Goal: Information Seeking & Learning: Learn about a topic

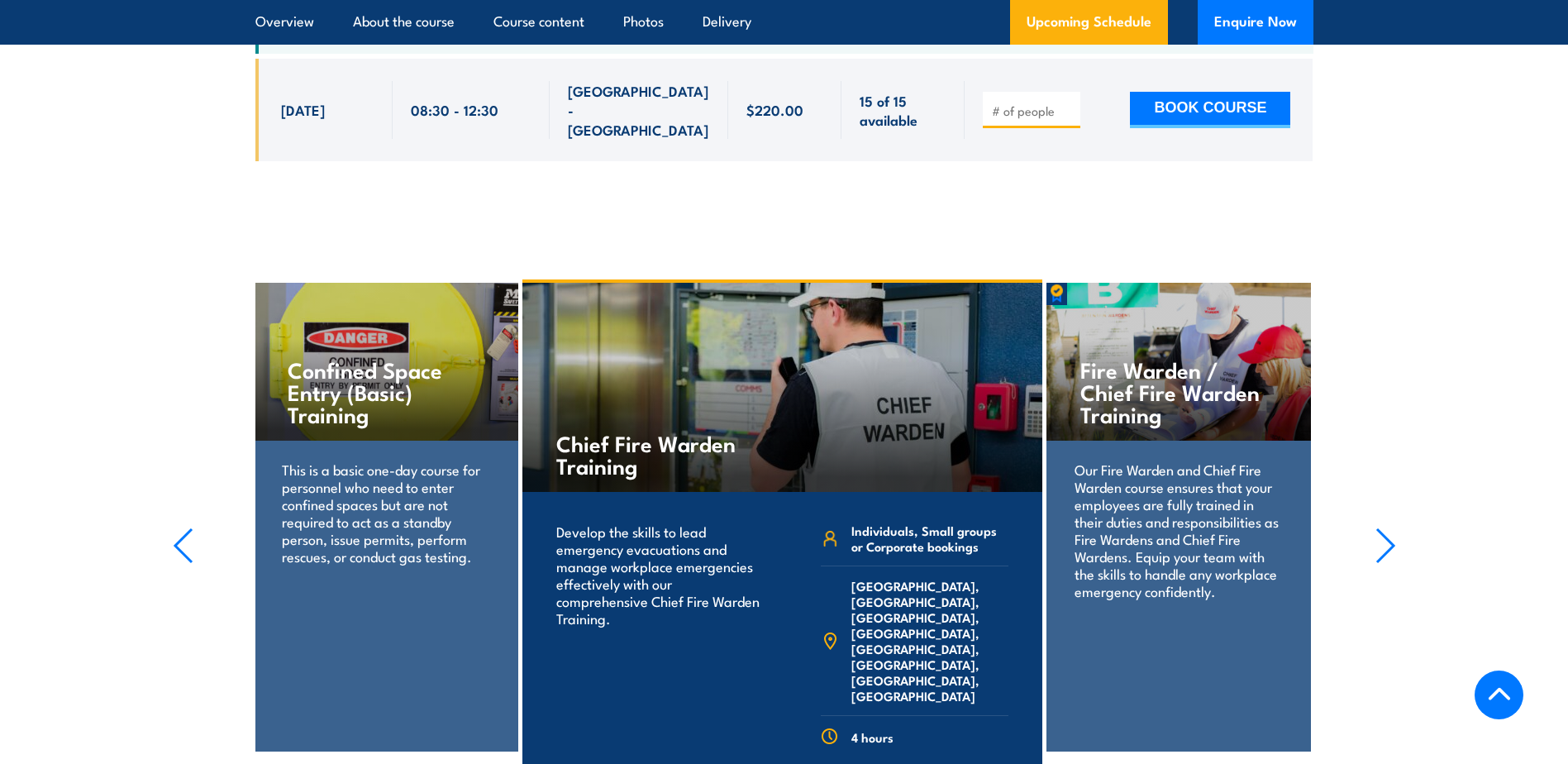
scroll to position [3059, 0]
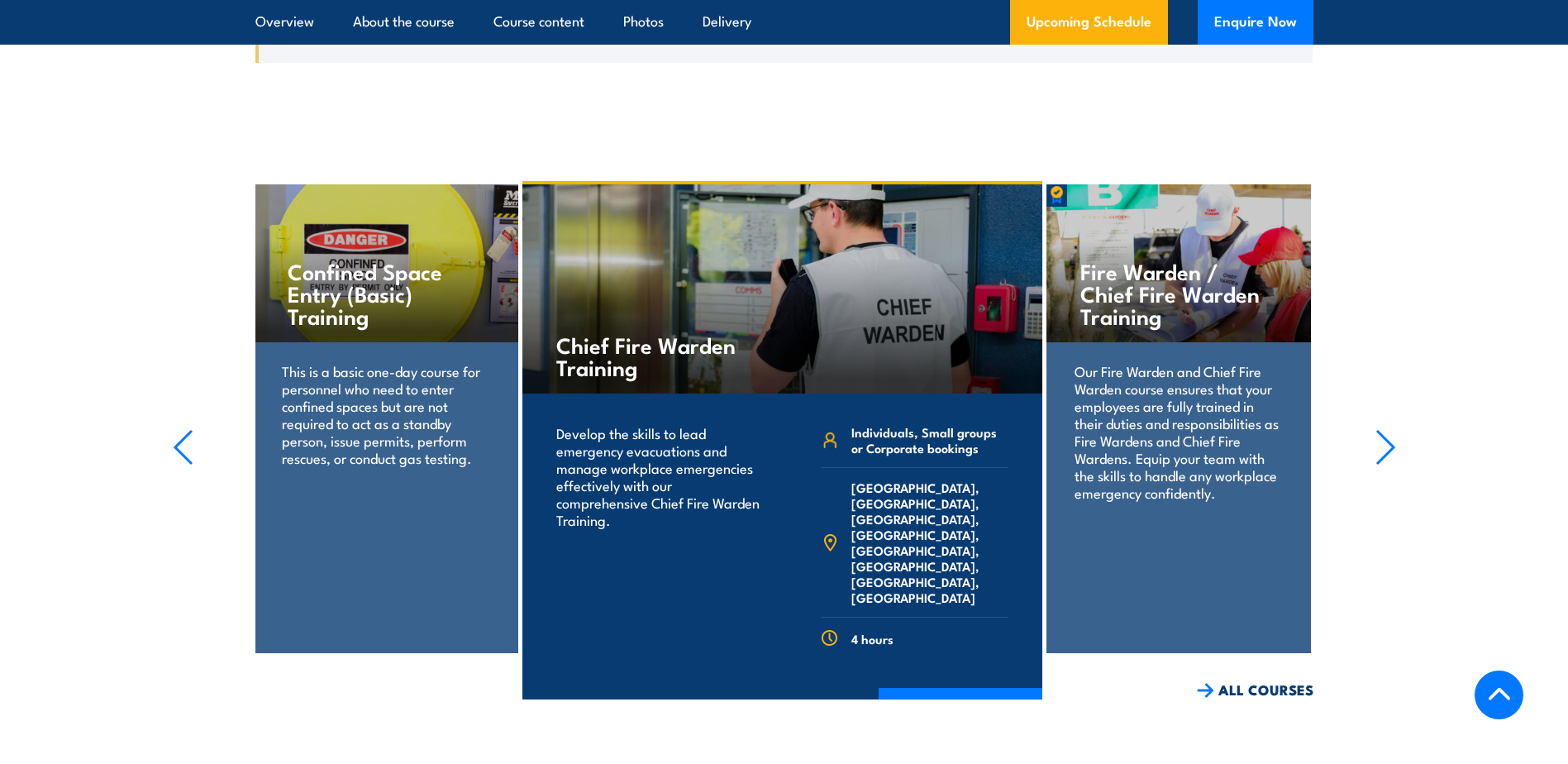
click at [369, 362] on p "This is a basic one-day course for personnel who need to enter confined spaces …" at bounding box center [385, 414] width 208 height 104
click at [364, 259] on h4 "Confined Space Entry (Basic) Training" at bounding box center [385, 292] width 196 height 67
click at [285, 283] on div "Confined Space Entry (Basic) Training" at bounding box center [385, 263] width 264 height 158
click at [302, 362] on p "This is a basic one-day course for personnel who need to enter confined spaces …" at bounding box center [385, 414] width 208 height 104
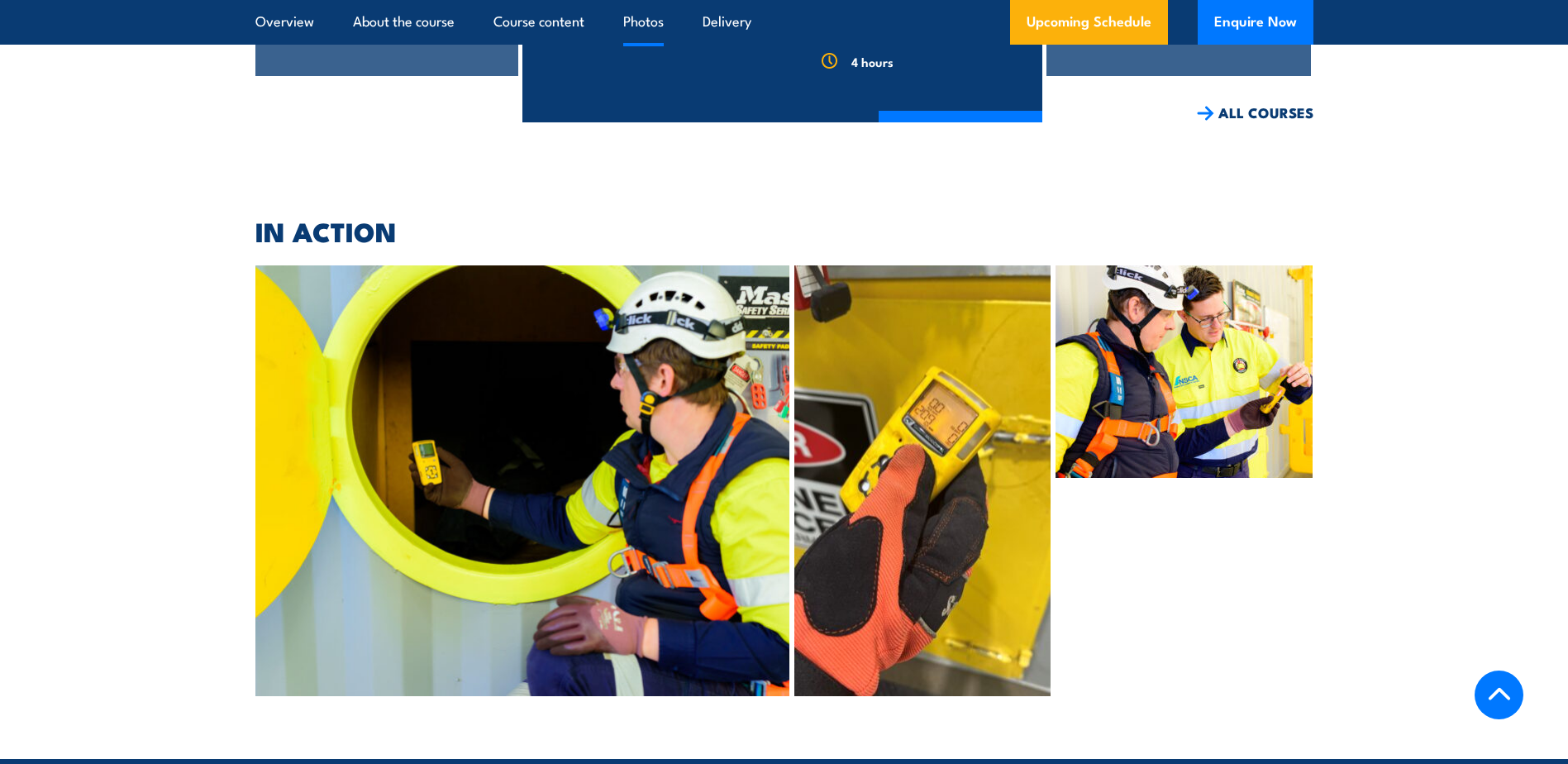
scroll to position [3637, 0]
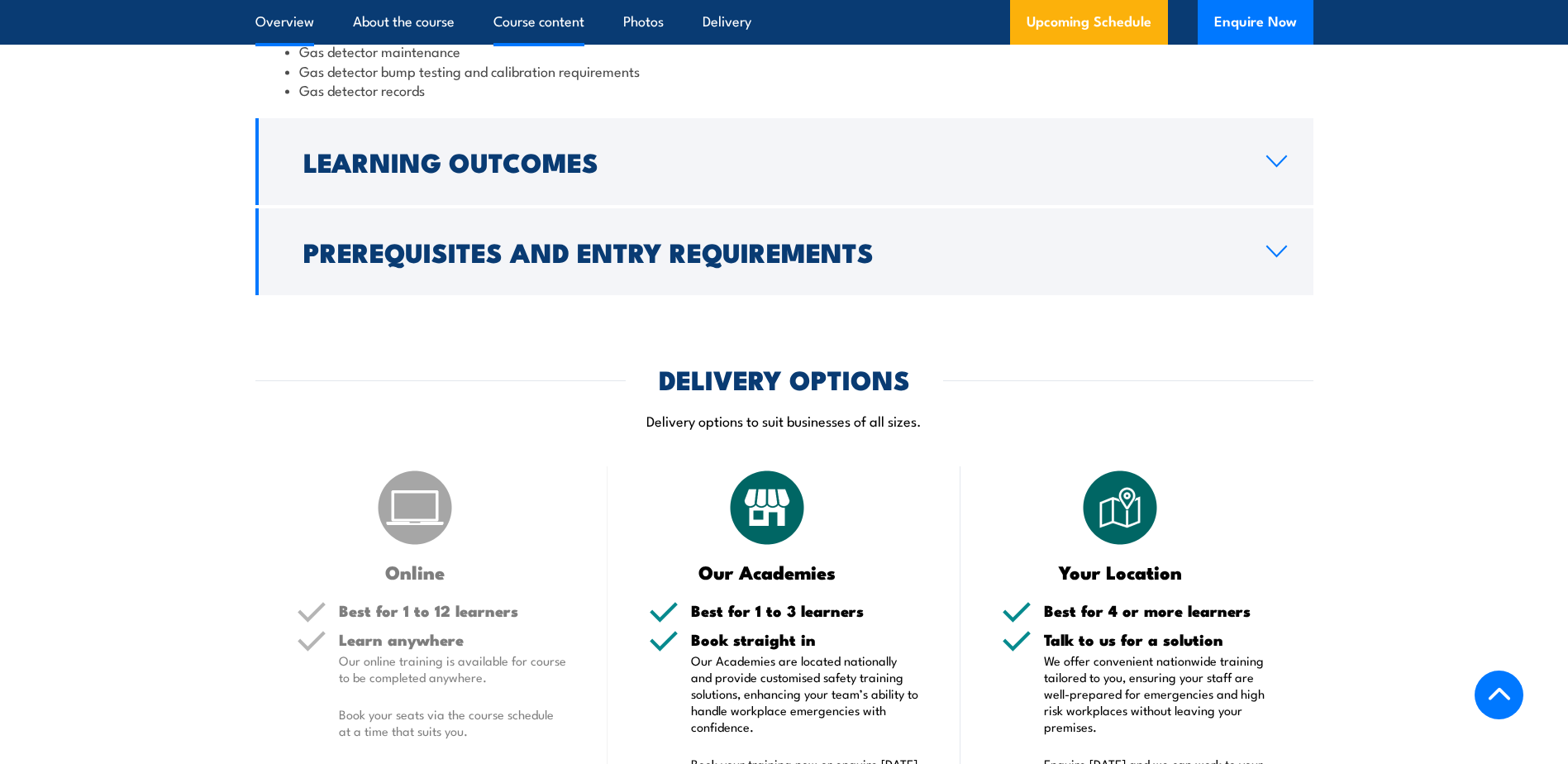
click at [286, 25] on link "Overview" at bounding box center [284, 21] width 59 height 44
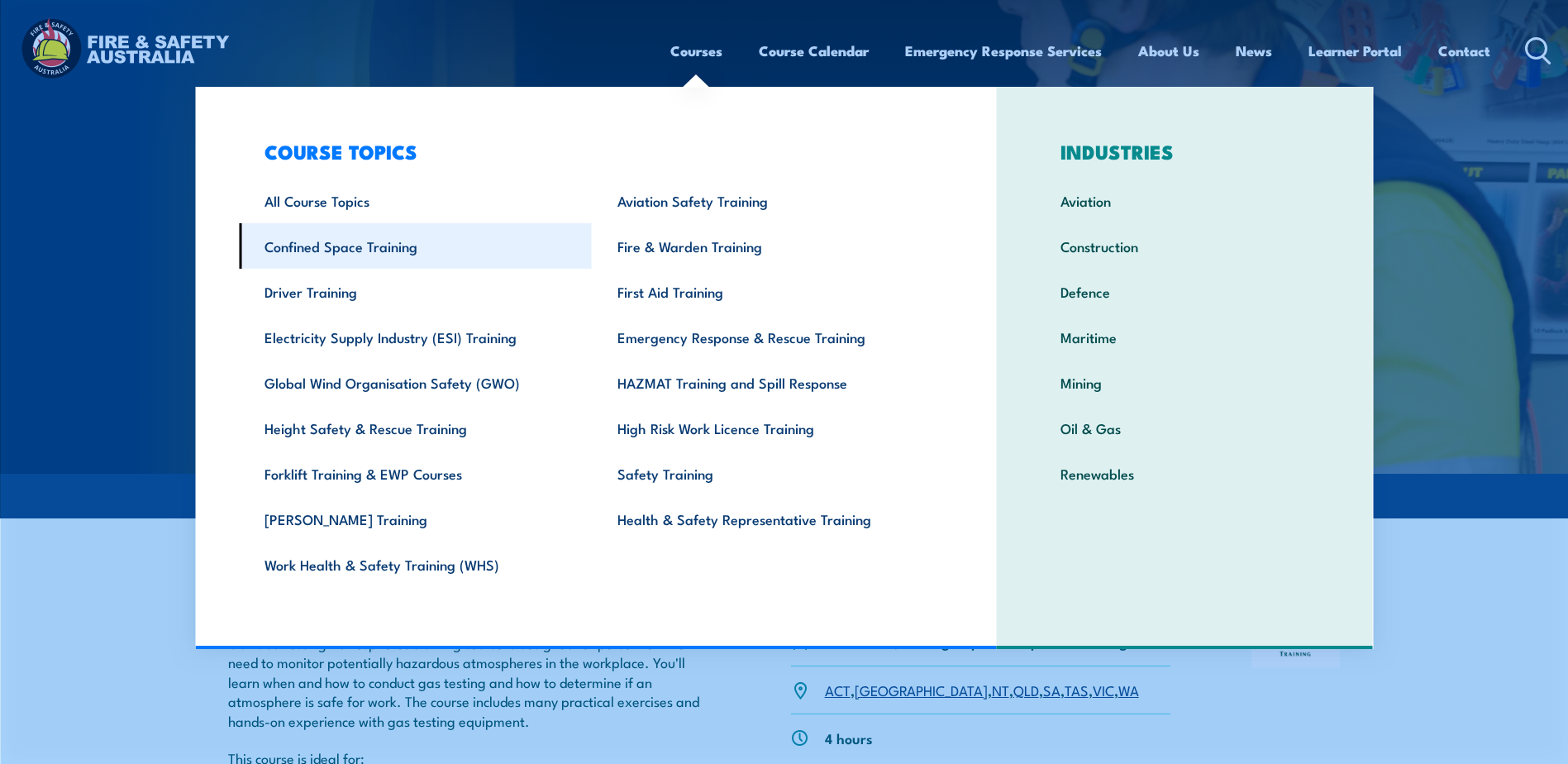
click at [424, 260] on link "Confined Space Training" at bounding box center [415, 246] width 353 height 45
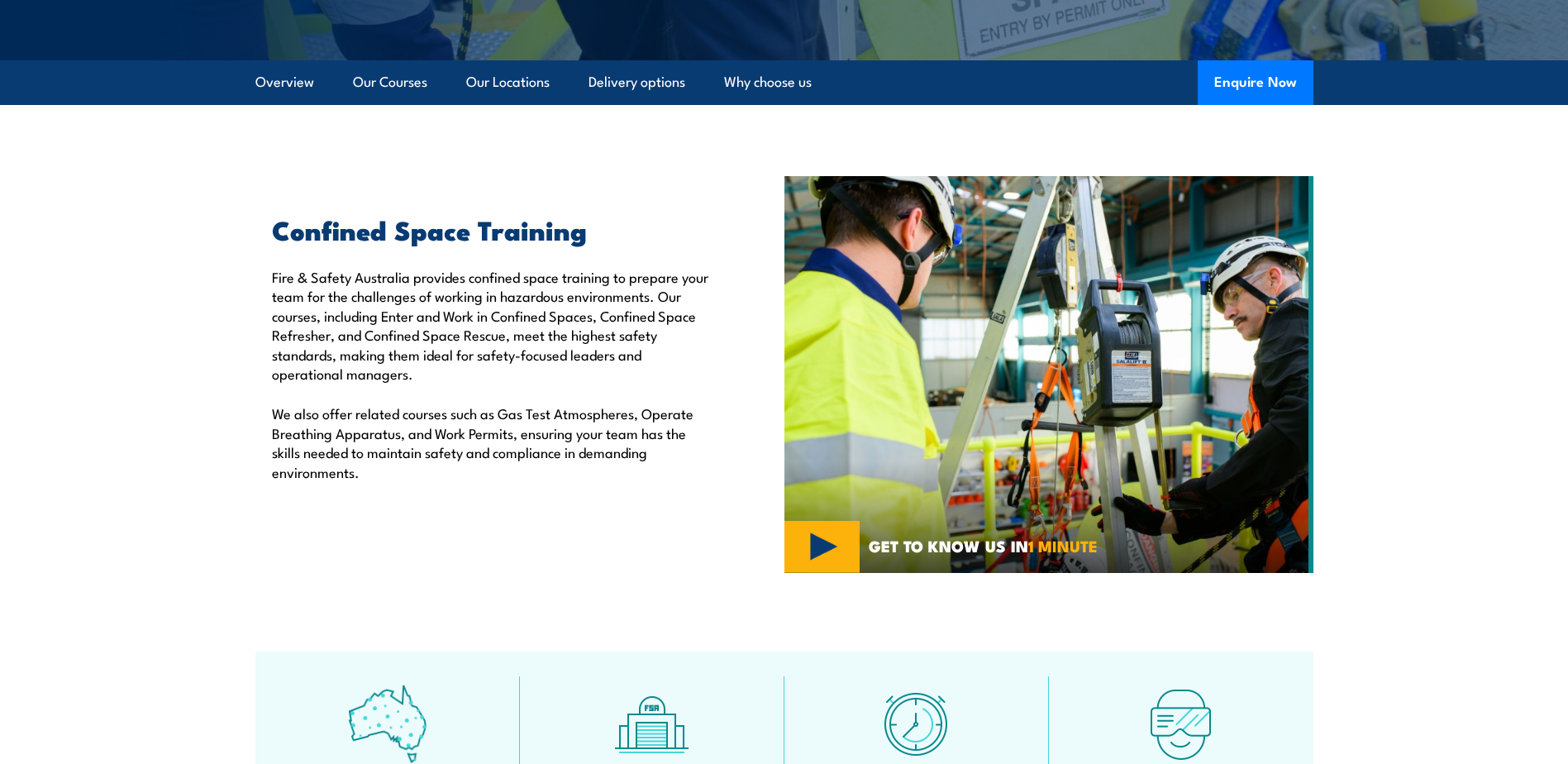
click at [819, 533] on img at bounding box center [1048, 374] width 529 height 397
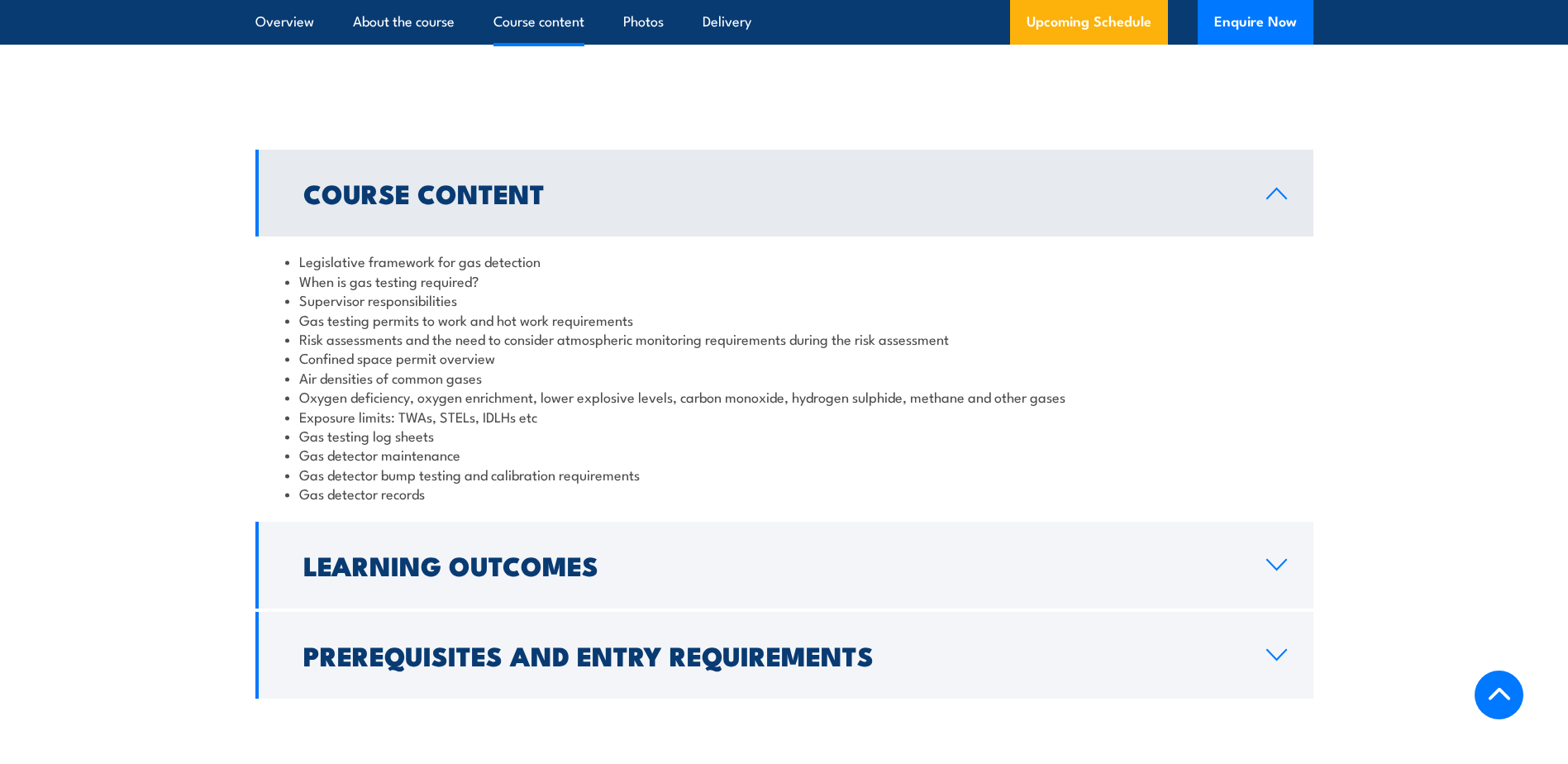
scroll to position [1734, 0]
